Goal: Transaction & Acquisition: Purchase product/service

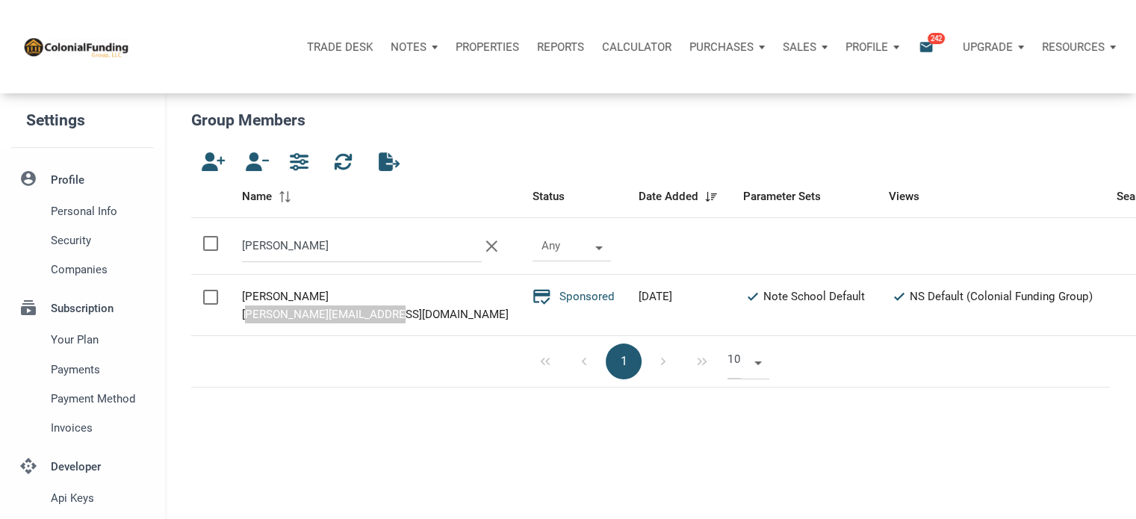
click at [402, 47] on p "Notes" at bounding box center [408, 46] width 36 height 13
click at [414, 48] on p "Notes" at bounding box center [408, 46] width 36 height 13
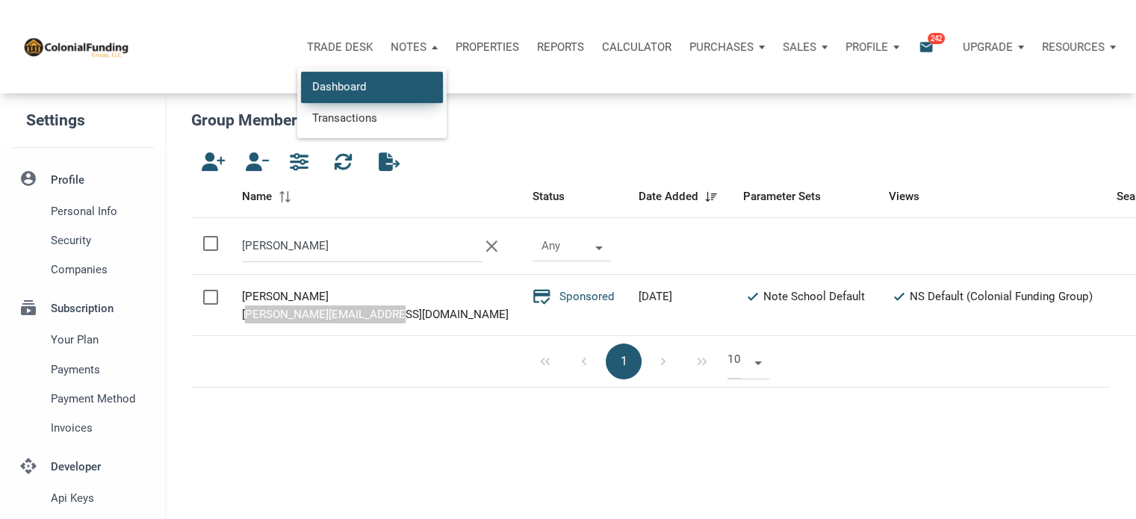
click at [355, 80] on link "Dashboard" at bounding box center [372, 87] width 142 height 31
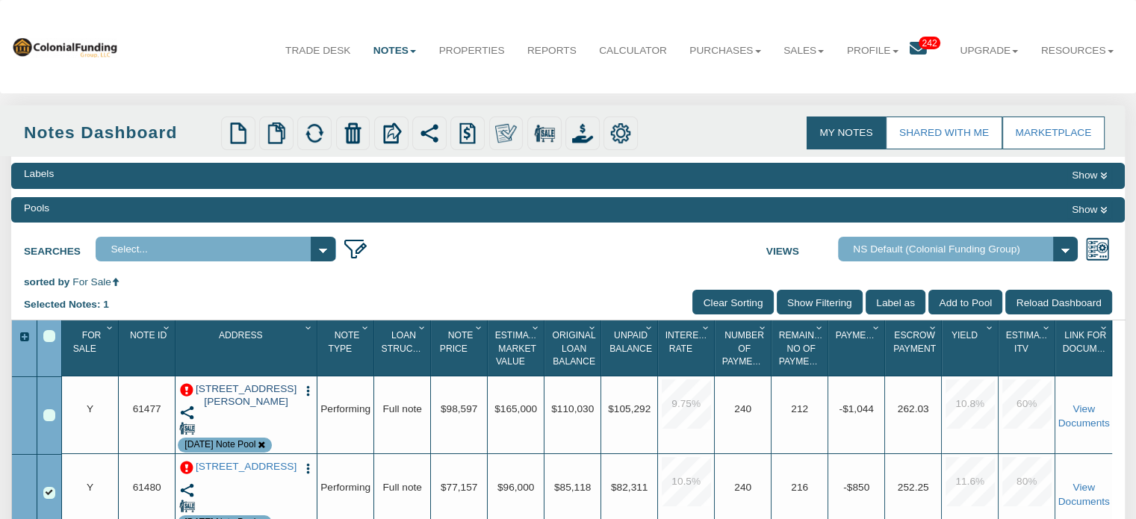
click at [249, 400] on link "[STREET_ADDRESS][PERSON_NAME]" at bounding box center [246, 395] width 103 height 25
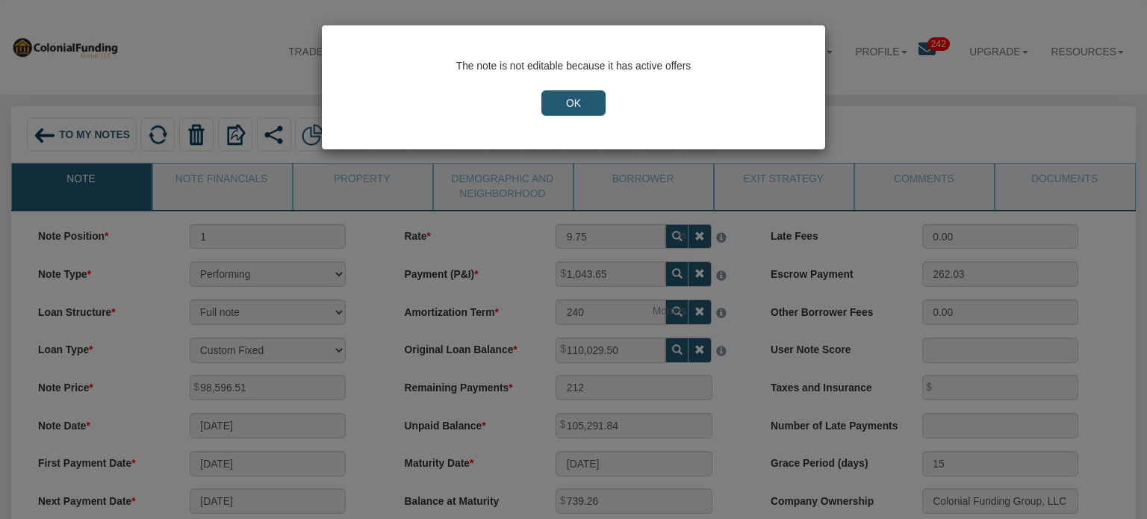
click at [572, 105] on input "OK" at bounding box center [573, 102] width 64 height 25
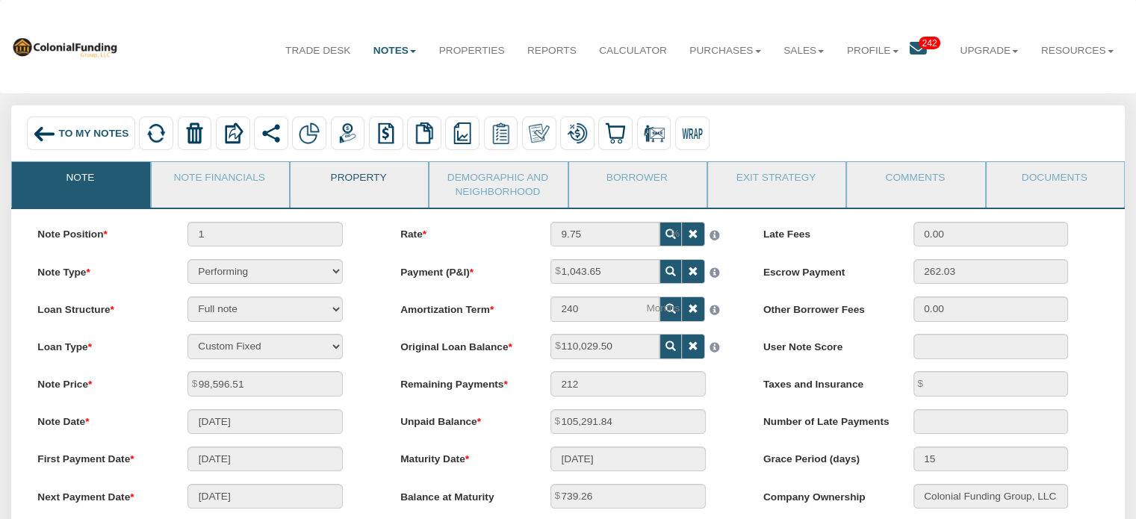
click at [359, 180] on link "Property" at bounding box center [358, 180] width 136 height 37
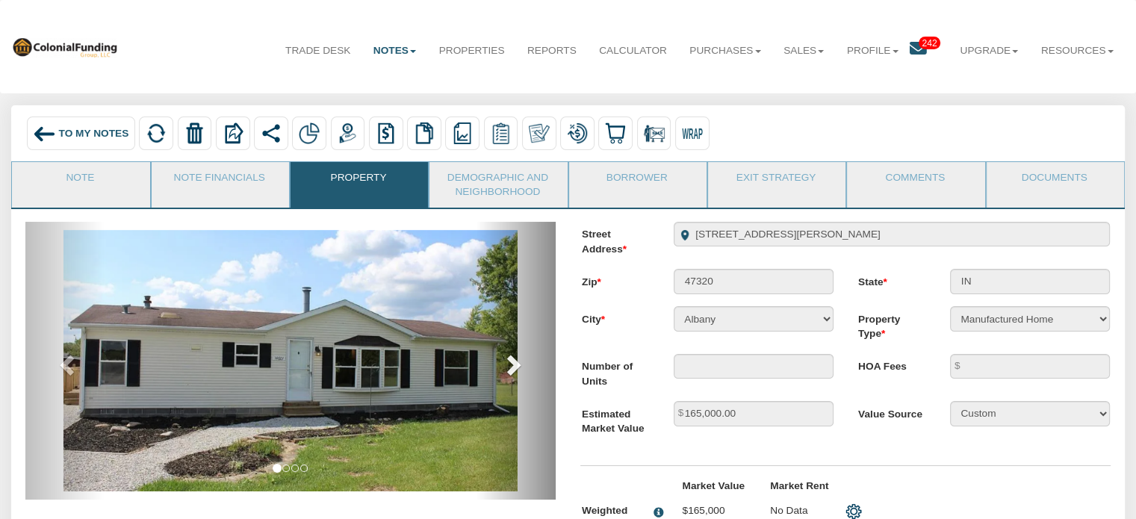
click at [509, 361] on span at bounding box center [512, 364] width 22 height 22
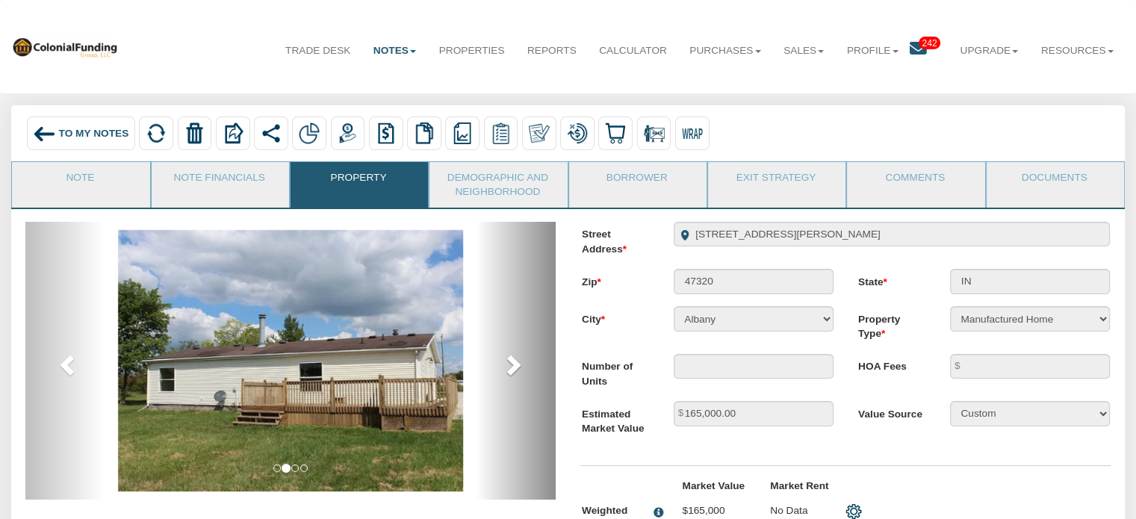
click at [509, 361] on span at bounding box center [512, 364] width 22 height 22
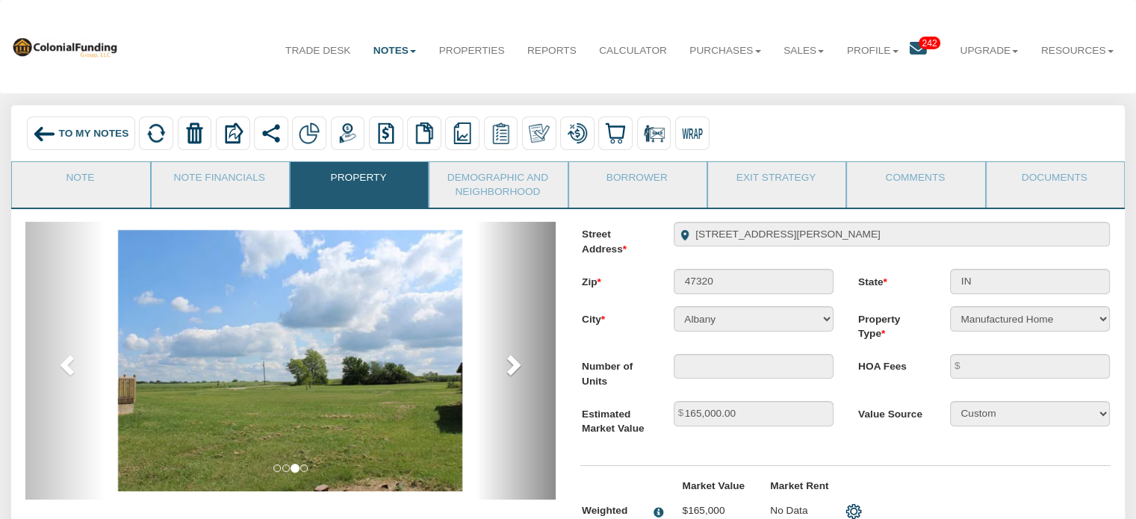
click at [509, 361] on span at bounding box center [512, 364] width 22 height 22
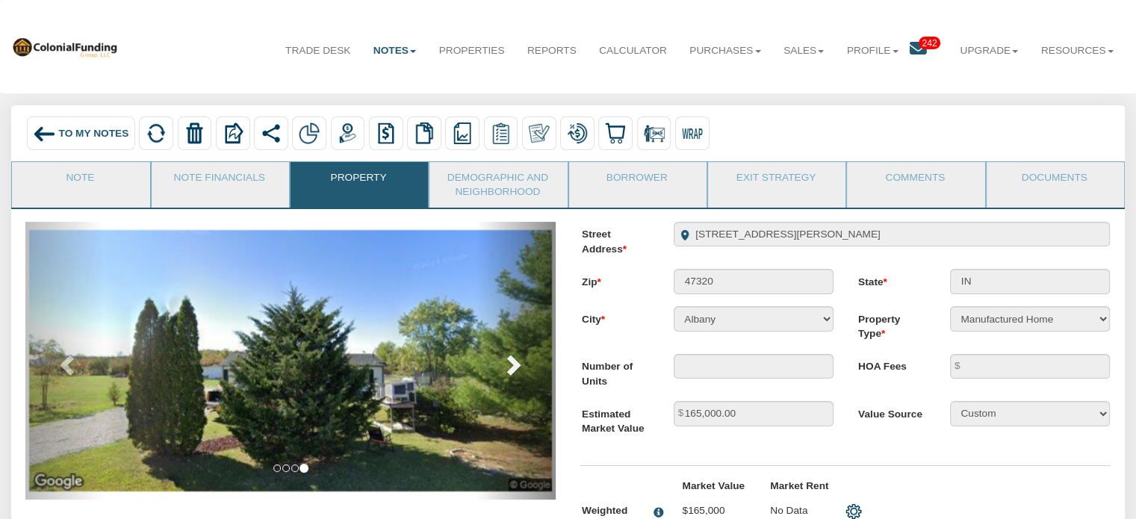
click at [509, 361] on span at bounding box center [512, 364] width 22 height 22
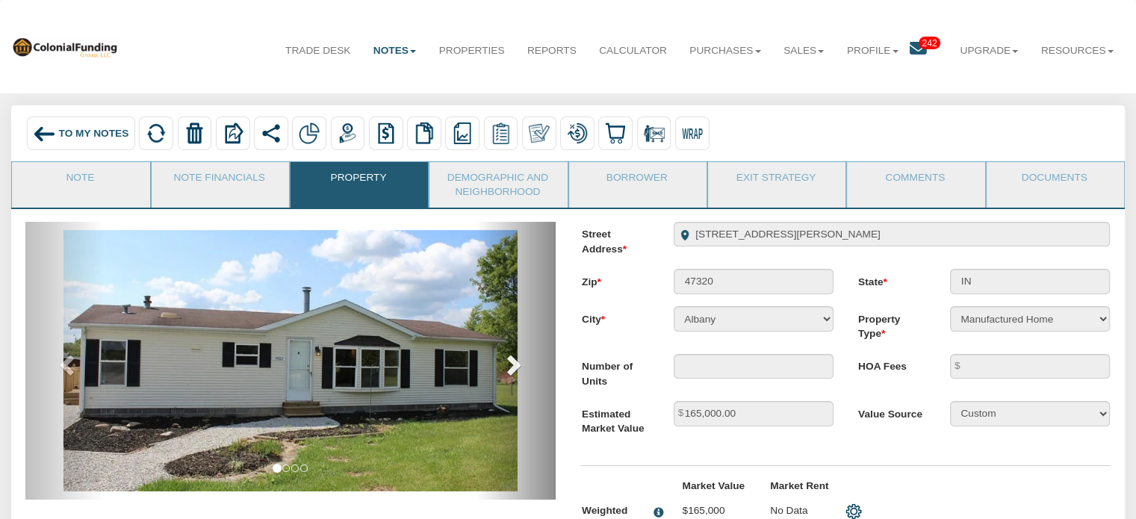
click at [509, 361] on span at bounding box center [512, 364] width 22 height 22
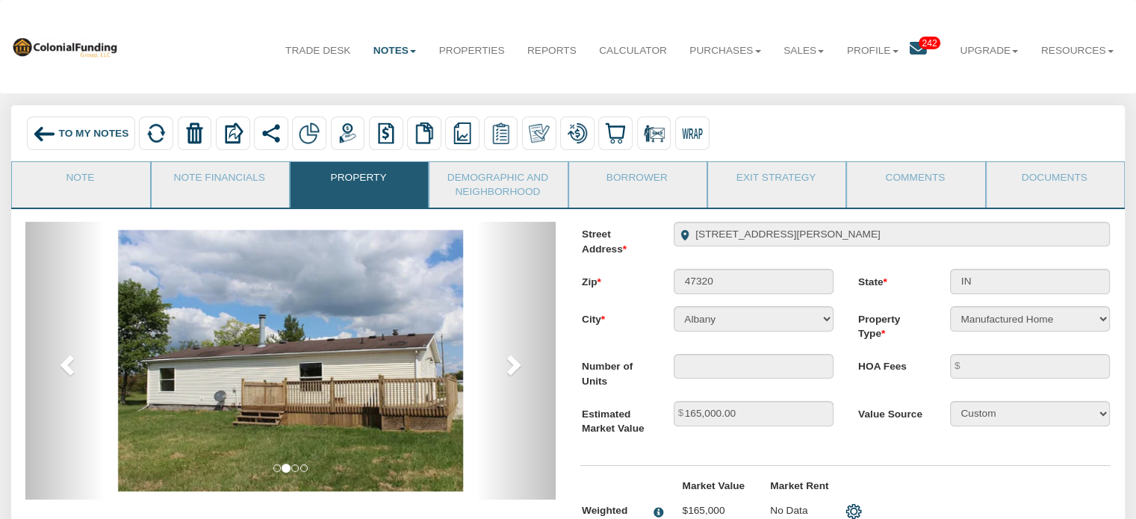
click at [68, 124] on div "To My Notes" at bounding box center [81, 133] width 108 height 34
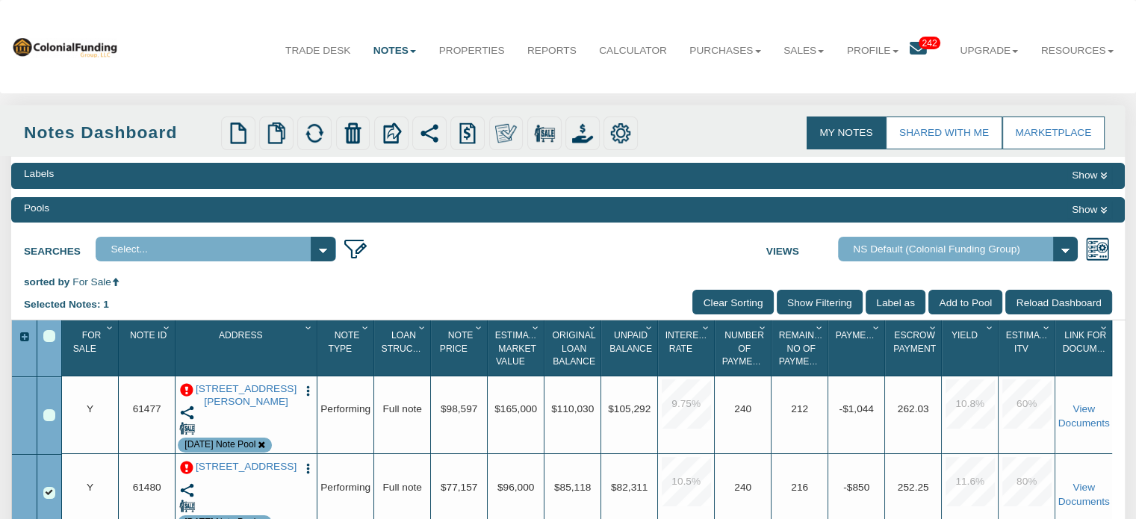
click at [306, 392] on img "button" at bounding box center [308, 391] width 13 height 13
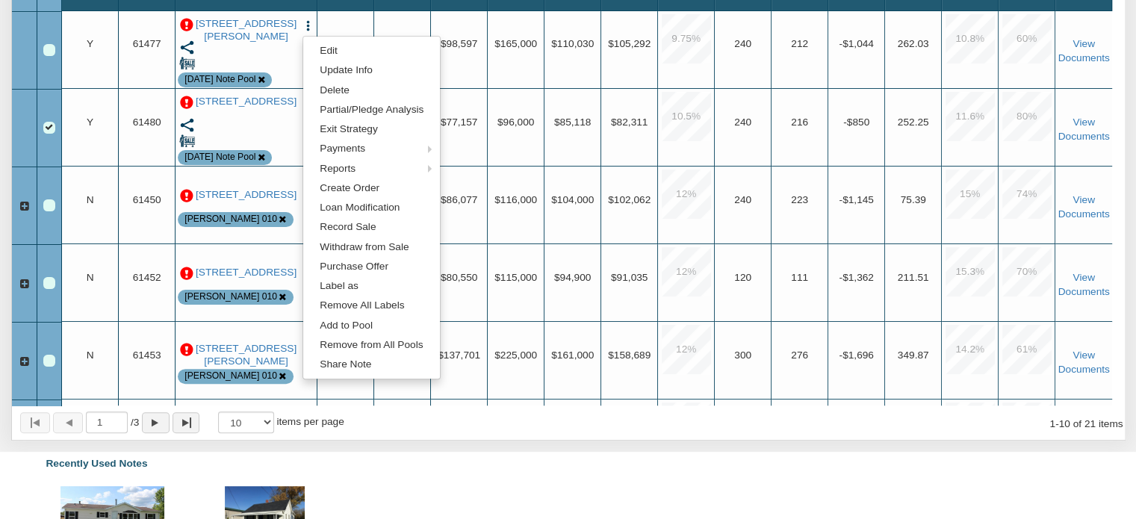
scroll to position [482, 0]
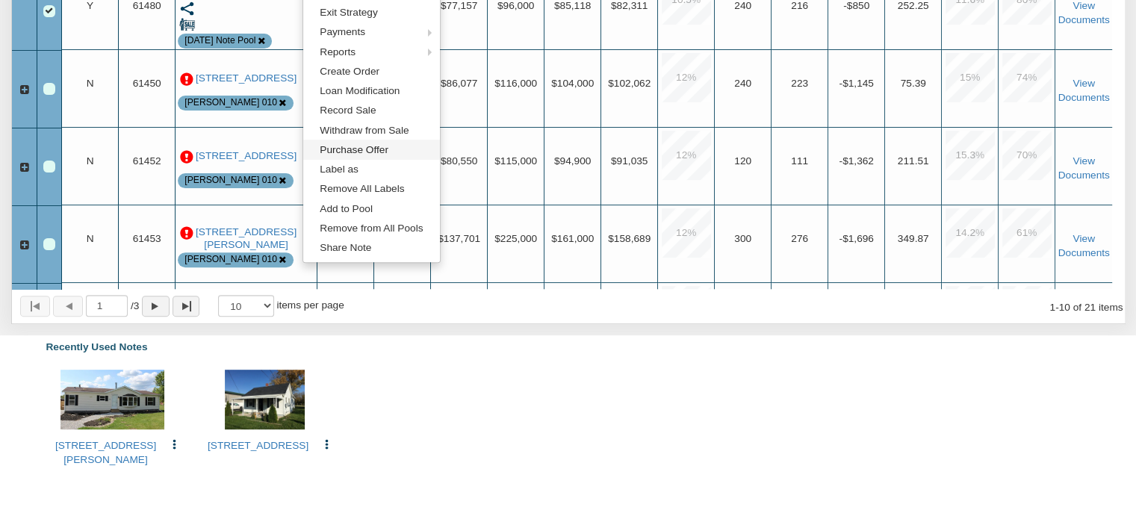
click at [340, 149] on link "Purchase Offer" at bounding box center [371, 149] width 137 height 19
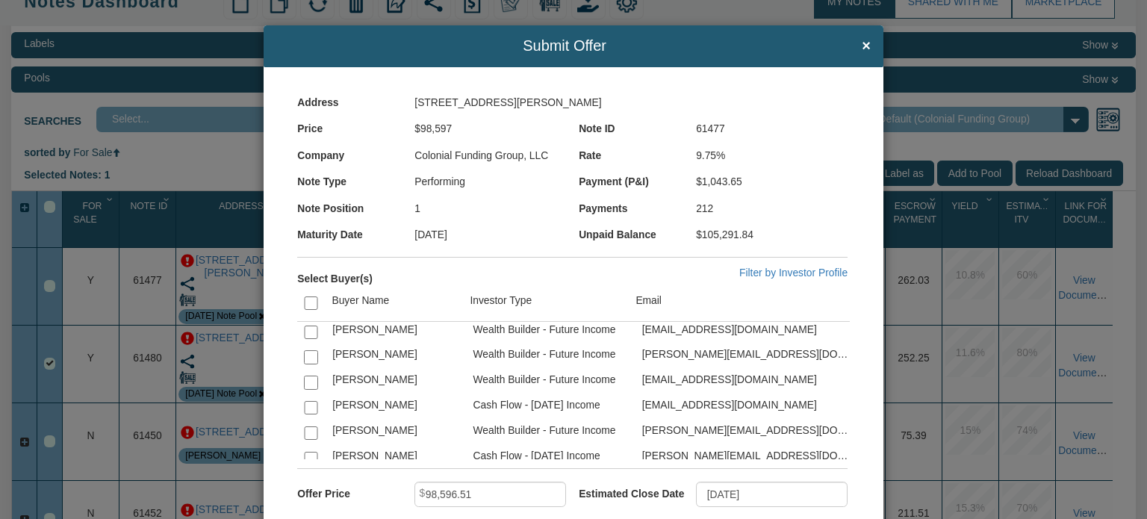
scroll to position [2326, 0]
click at [307, 454] on input "checkbox" at bounding box center [310, 460] width 13 height 13
checkbox input "true"
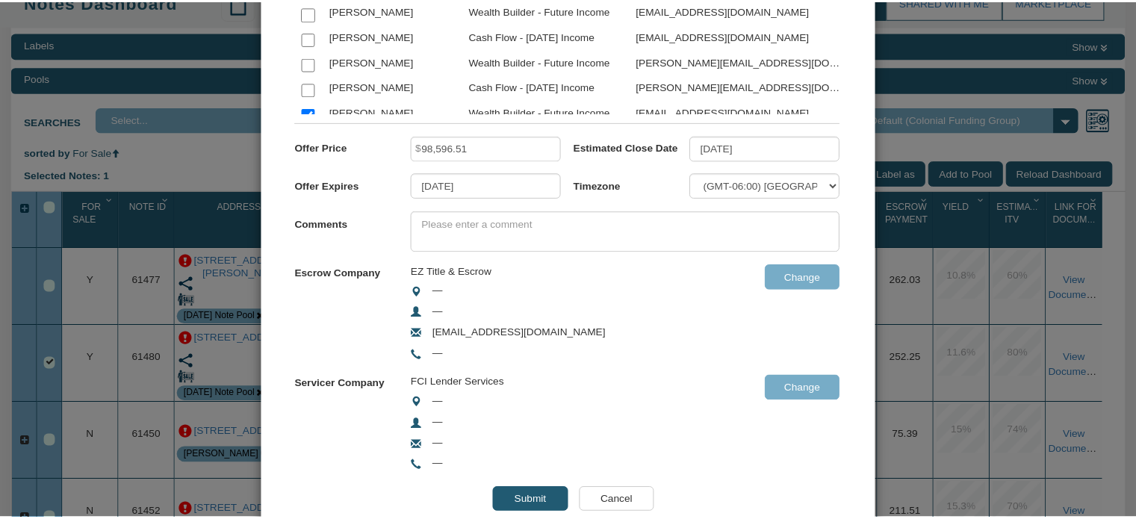
scroll to position [348, 0]
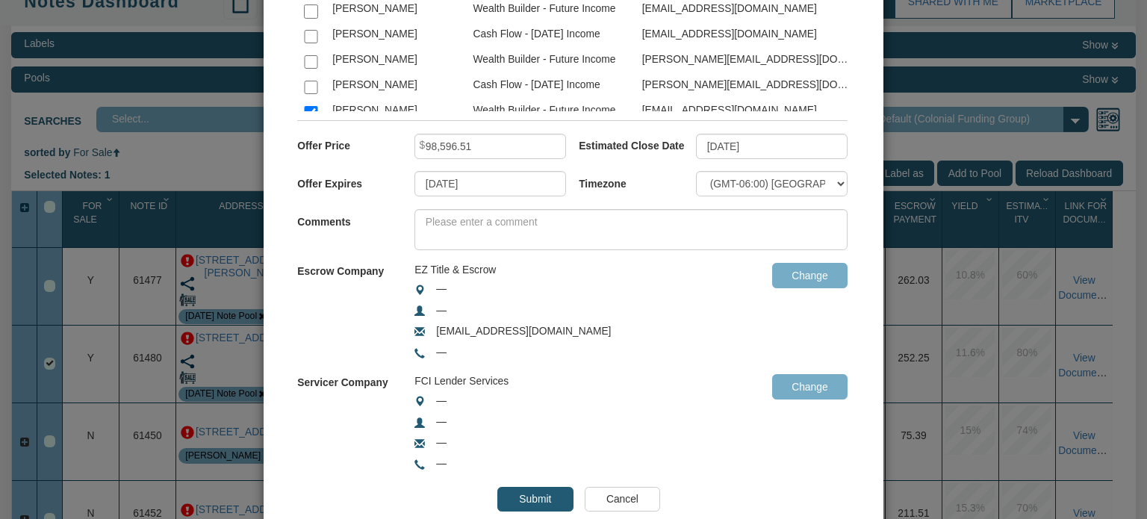
click at [534, 489] on input "Submit" at bounding box center [534, 499] width 75 height 25
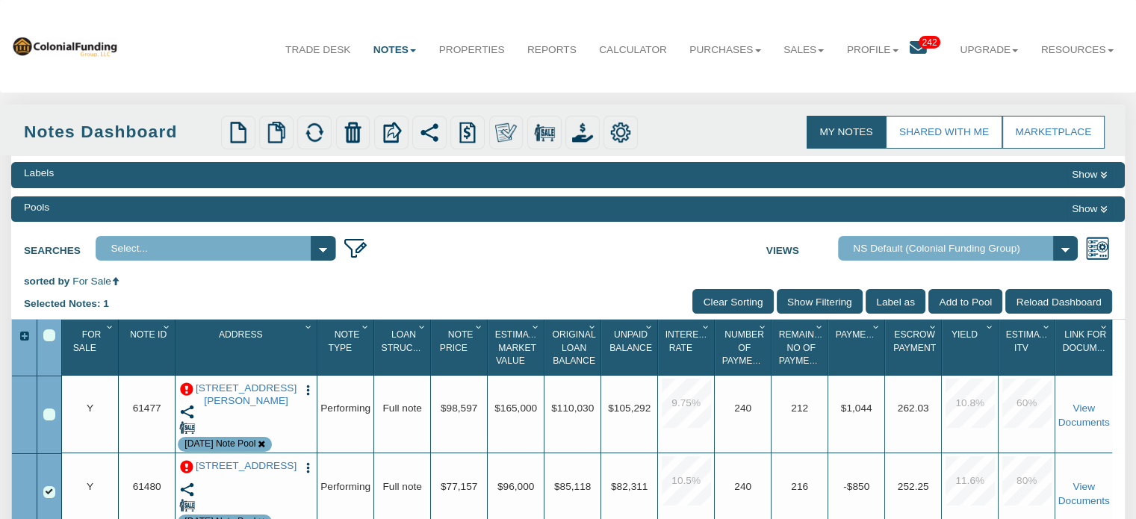
scroll to position [0, 0]
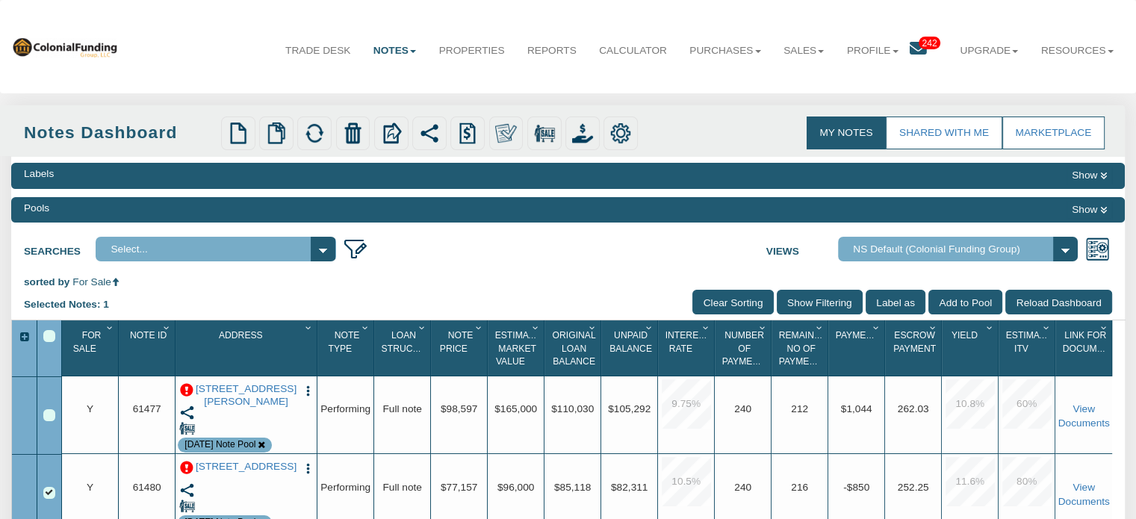
click at [772, 16] on li "Sales Offers Orders" at bounding box center [803, 40] width 63 height 58
click at [924, 40] on span "242" at bounding box center [929, 43] width 22 height 13
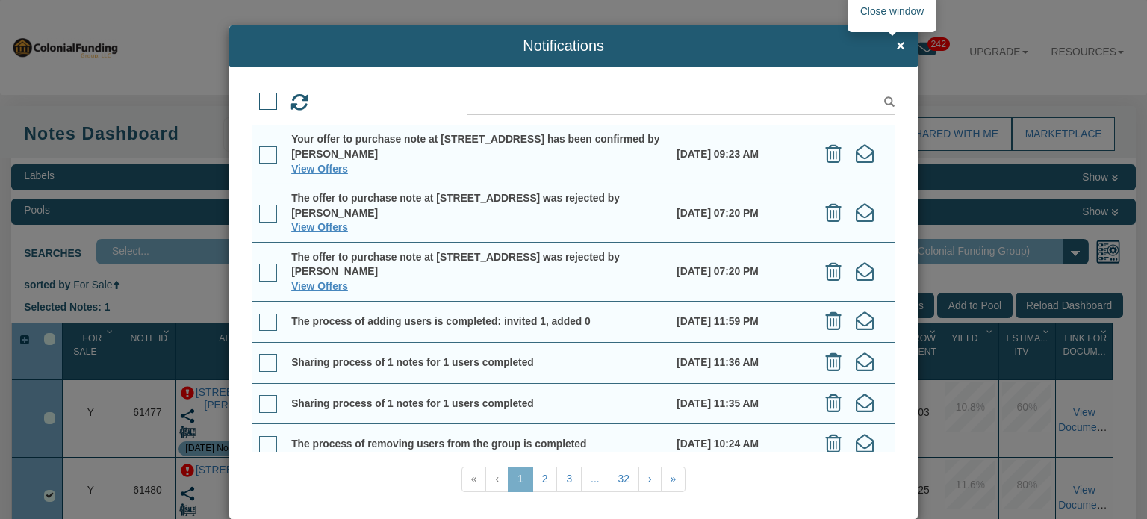
click at [896, 49] on span "×" at bounding box center [900, 46] width 9 height 16
